Goal: Find contact information: Find contact information

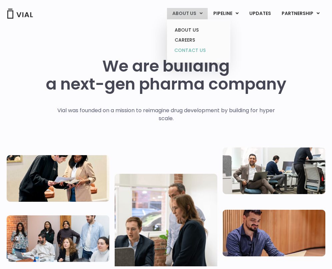
click at [189, 51] on link "CONTACT US" at bounding box center [198, 50] width 58 height 11
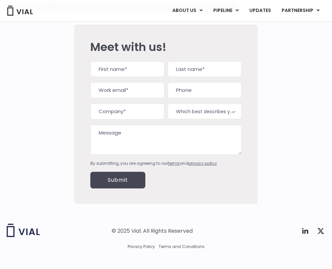
scroll to position [96, 0]
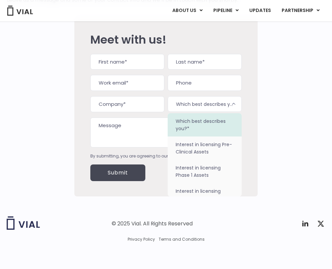
click at [230, 109] on span "Which best describes you?*" at bounding box center [204, 104] width 74 height 16
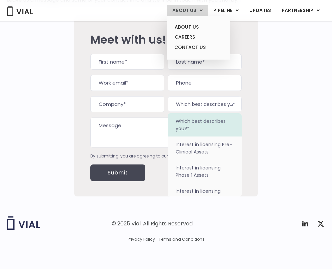
click at [192, 10] on link "ABOUT US" at bounding box center [187, 10] width 41 height 11
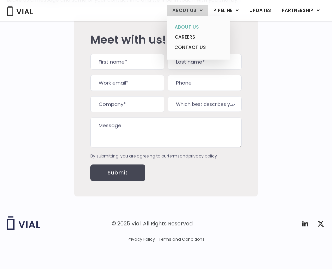
click at [189, 24] on link "ABOUT US" at bounding box center [198, 27] width 58 height 10
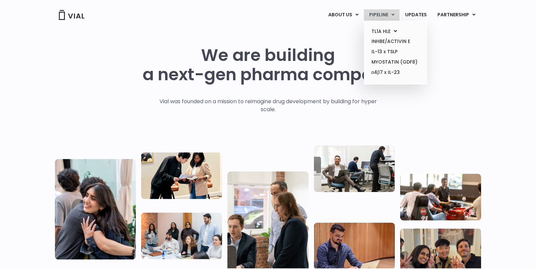
click at [331, 16] on link "PIPELINE" at bounding box center [382, 14] width 36 height 11
